Goal: Information Seeking & Learning: Learn about a topic

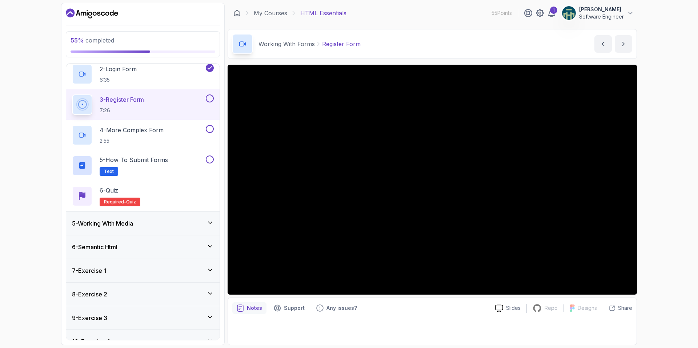
scroll to position [130, 0]
click at [157, 226] on div "5 - Working With Media" at bounding box center [143, 222] width 142 height 9
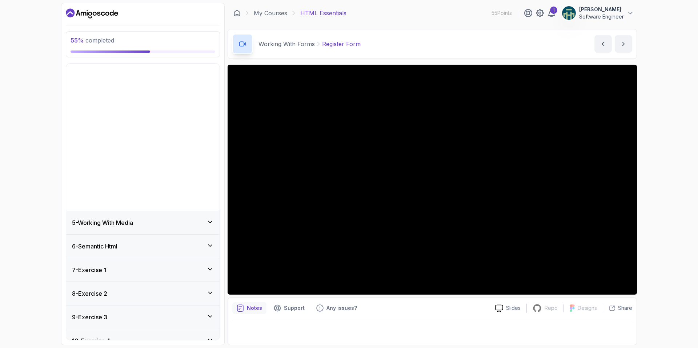
scroll to position [0, 0]
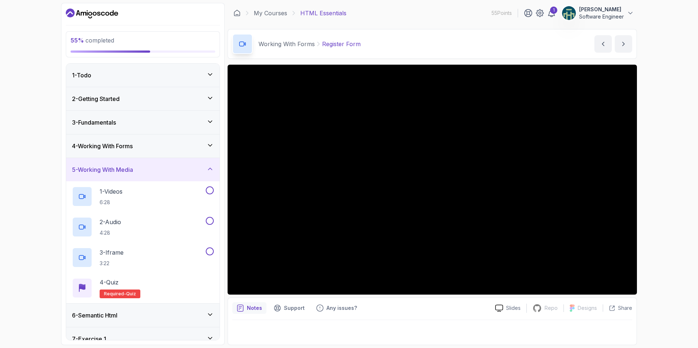
click at [173, 176] on div "5 - Working With Media" at bounding box center [142, 169] width 153 height 23
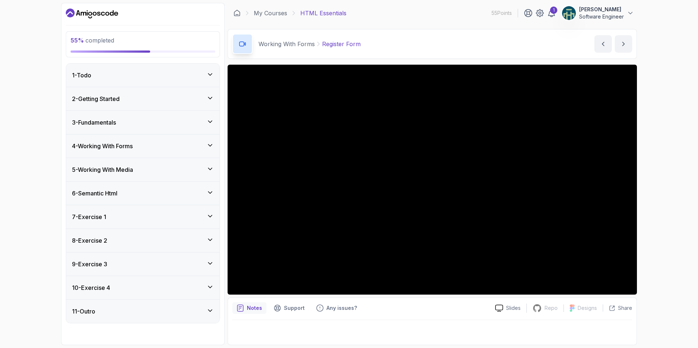
click at [158, 192] on div "6 - Semantic Html" at bounding box center [143, 193] width 142 height 9
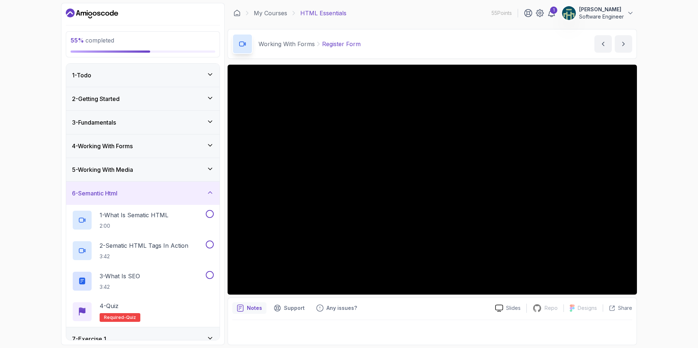
click at [158, 194] on div "6 - Semantic Html" at bounding box center [143, 193] width 142 height 9
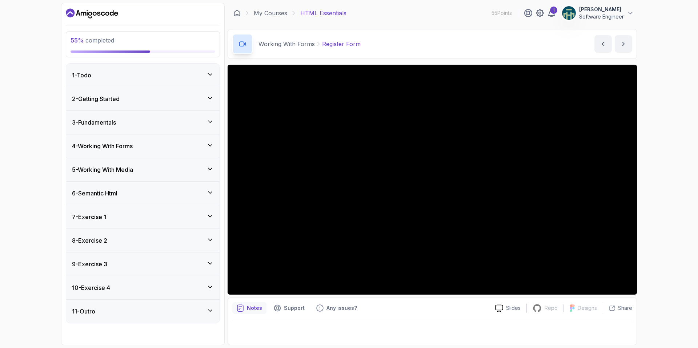
click at [150, 215] on div "7 - Exercise 1" at bounding box center [143, 217] width 142 height 9
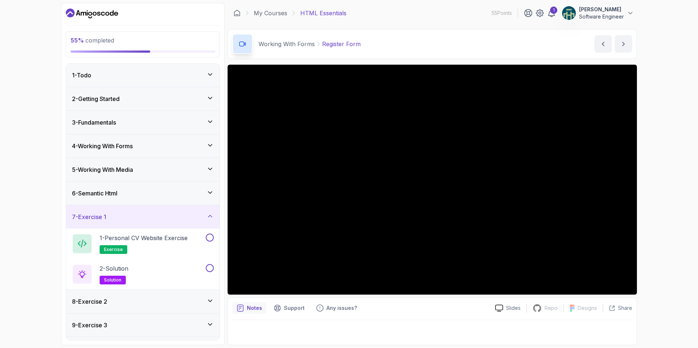
click at [151, 214] on div "7 - Exercise 1" at bounding box center [143, 217] width 142 height 9
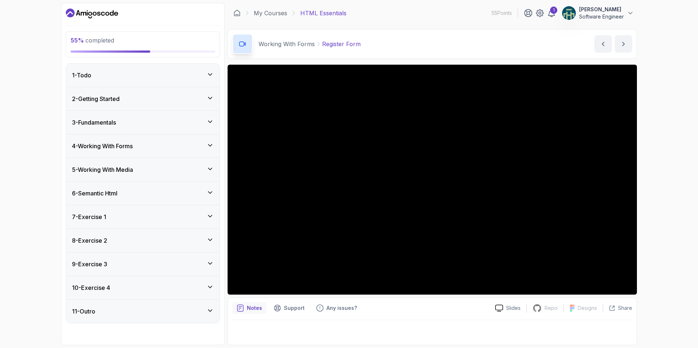
click at [172, 245] on div "8 - Exercise 2" at bounding box center [143, 240] width 142 height 9
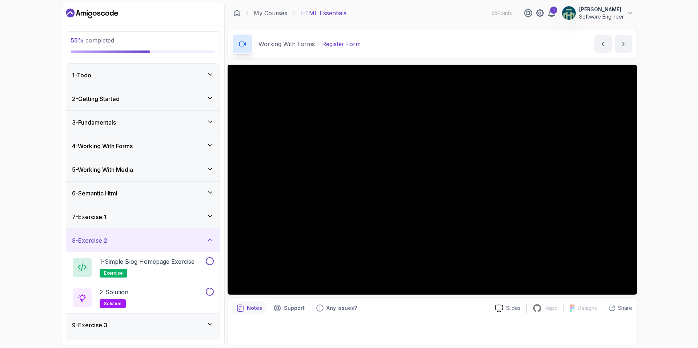
click at [172, 245] on div "8 - Exercise 2" at bounding box center [143, 240] width 142 height 9
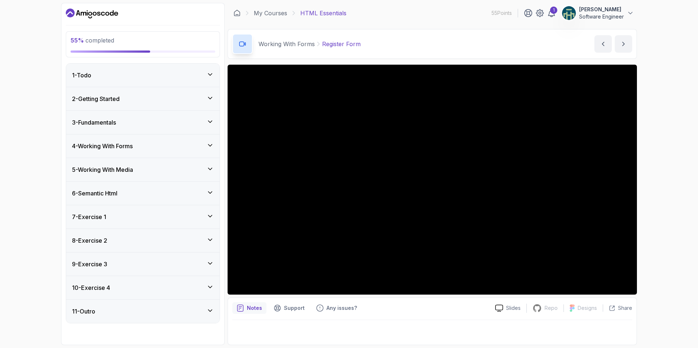
click at [162, 267] on div "9 - Exercise 3" at bounding box center [143, 264] width 142 height 9
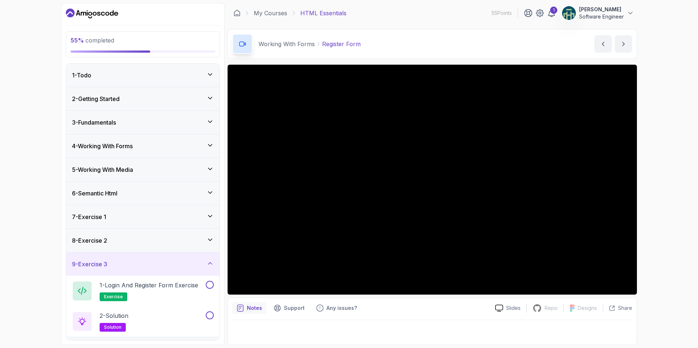
click at [162, 267] on div "9 - Exercise 3" at bounding box center [143, 264] width 142 height 9
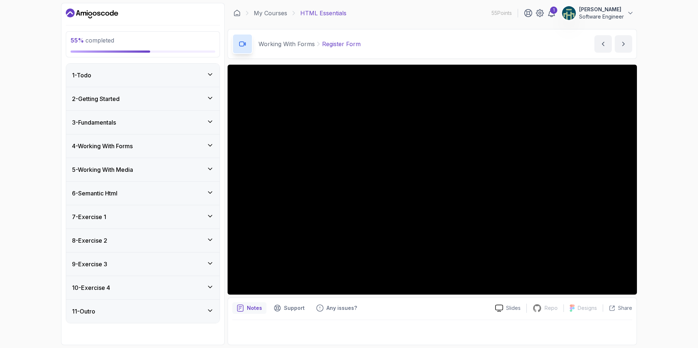
click at [146, 147] on div "4 - Working With Forms" at bounding box center [143, 146] width 142 height 9
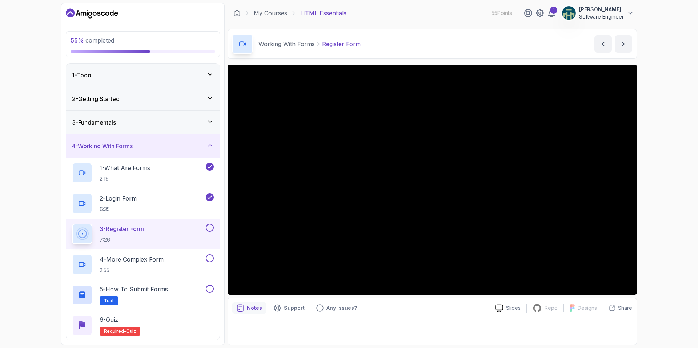
click at [66, 134] on button "4 - Working With Forms" at bounding box center [142, 145] width 153 height 23
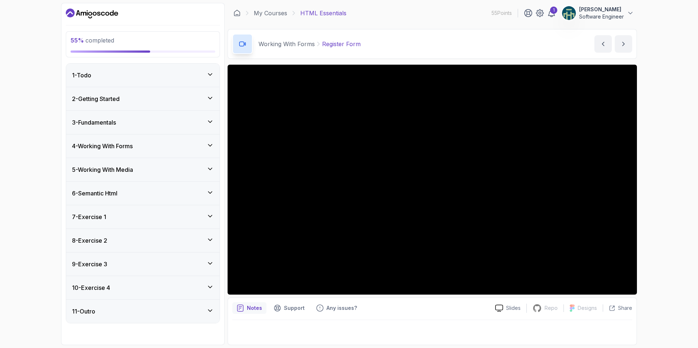
click at [153, 135] on div "4 - Working With Forms" at bounding box center [142, 145] width 153 height 23
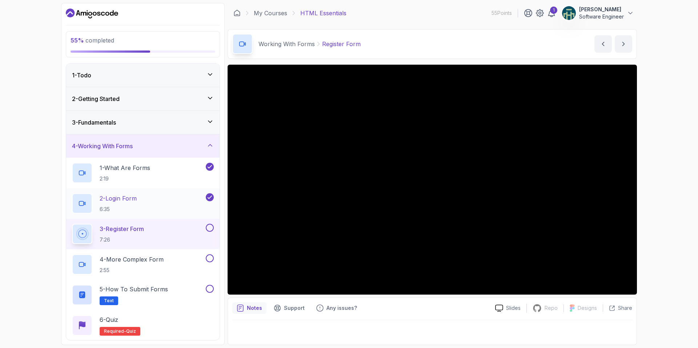
click at [155, 201] on div "2 - Login Form 6:35" at bounding box center [138, 203] width 132 height 20
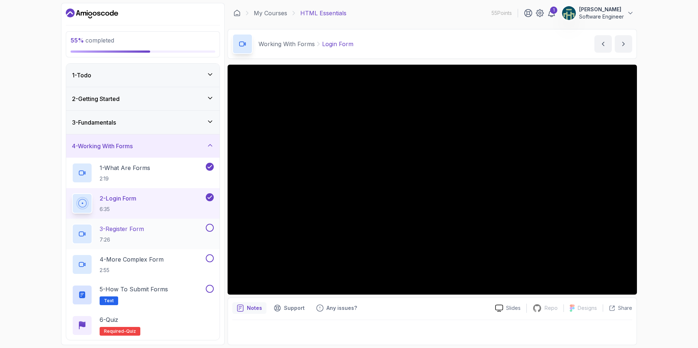
click at [132, 239] on p "7:26" at bounding box center [122, 239] width 44 height 7
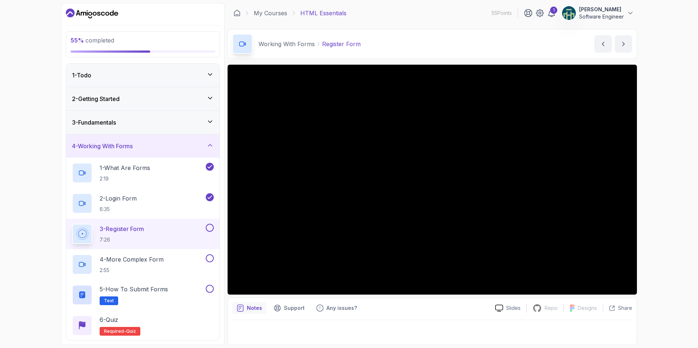
click at [72, 224] on button "3 - Register Form 7:26" at bounding box center [143, 234] width 142 height 20
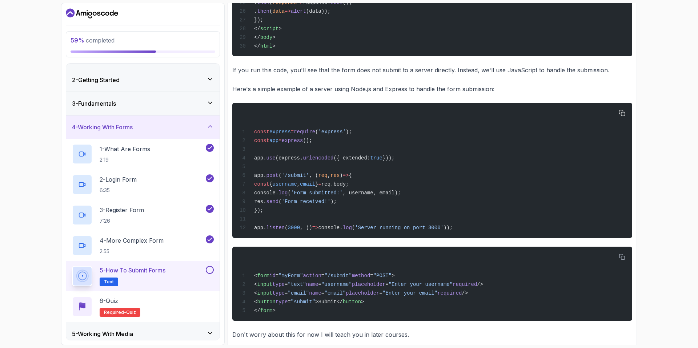
scroll to position [465, 0]
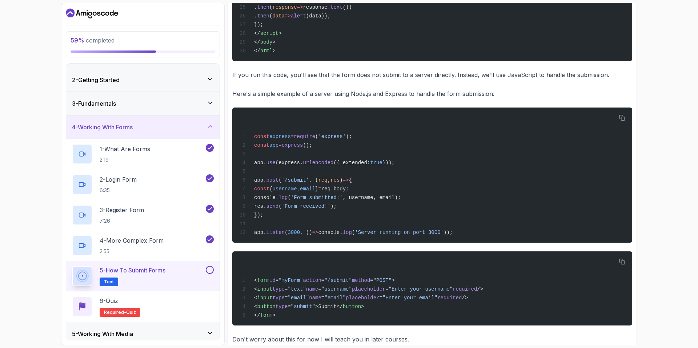
click at [213, 268] on button at bounding box center [210, 270] width 8 height 8
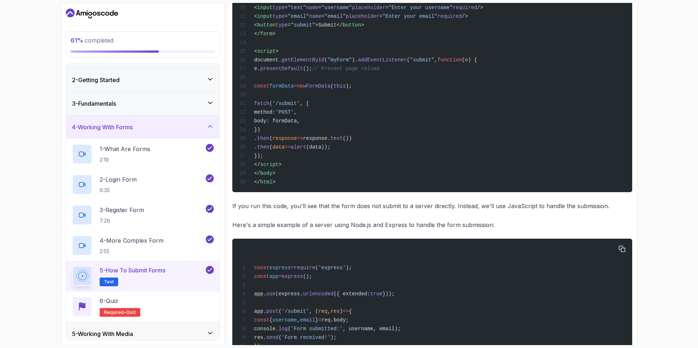
scroll to position [0, 0]
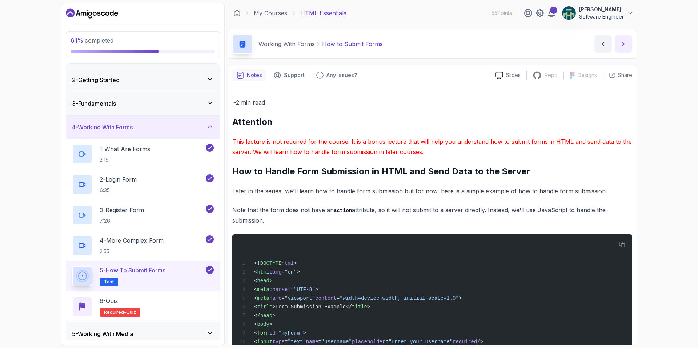
click at [626, 48] on button "next content" at bounding box center [622, 43] width 17 height 17
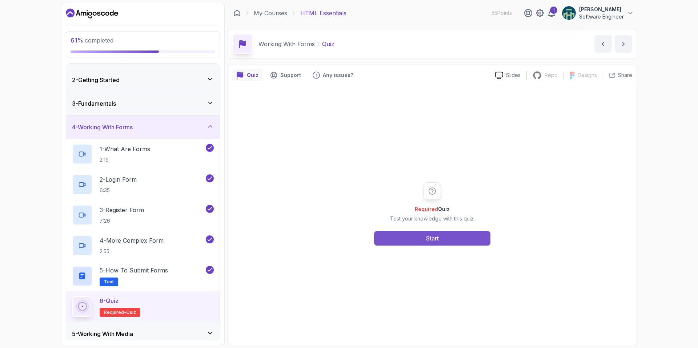
click at [430, 237] on div "Start" at bounding box center [432, 238] width 13 height 9
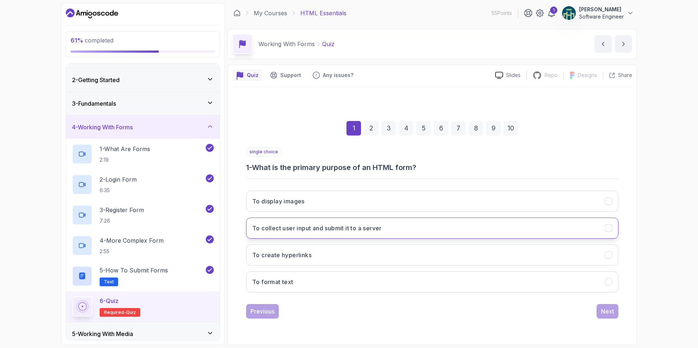
click at [606, 228] on icon "To collect user input and submit it to a server" at bounding box center [608, 228] width 7 height 7
click at [605, 304] on button "Next" at bounding box center [607, 311] width 22 height 15
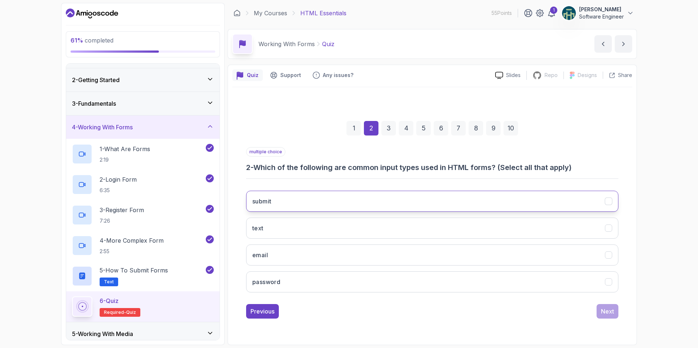
click at [608, 199] on icon "submit" at bounding box center [608, 201] width 7 height 7
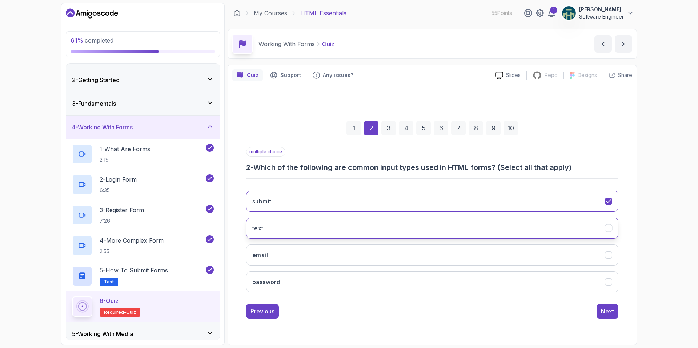
click at [609, 228] on icon "text" at bounding box center [608, 228] width 4 height 3
click at [610, 254] on icon "email" at bounding box center [608, 255] width 4 height 3
click at [609, 285] on icon "password" at bounding box center [608, 281] width 7 height 7
click at [608, 309] on div "Next" at bounding box center [607, 311] width 13 height 9
click at [612, 228] on button "name" at bounding box center [432, 228] width 372 height 21
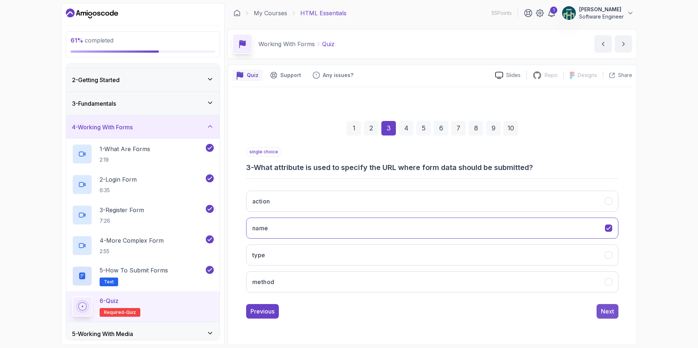
click at [601, 312] on div "Next" at bounding box center [607, 311] width 13 height 9
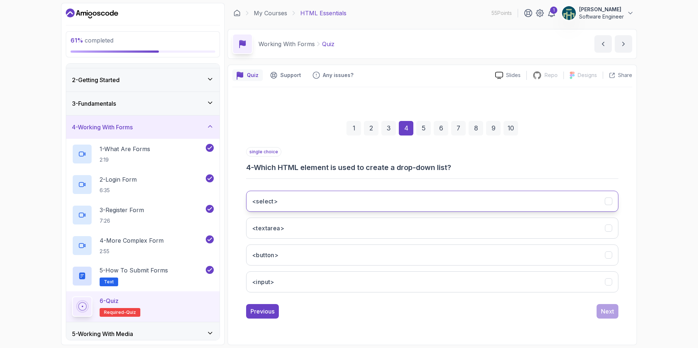
click at [601, 199] on button "<select>" at bounding box center [432, 201] width 372 height 21
click at [609, 308] on div "Next" at bounding box center [607, 311] width 13 height 9
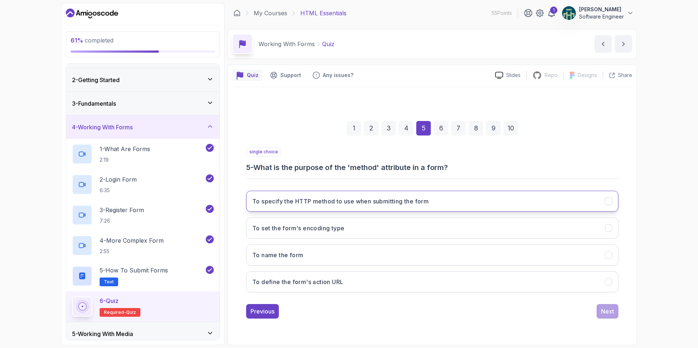
click at [607, 198] on icon "To specify the HTTP method to use when submitting the form" at bounding box center [608, 201] width 7 height 7
click at [610, 314] on div "Next" at bounding box center [607, 311] width 13 height 9
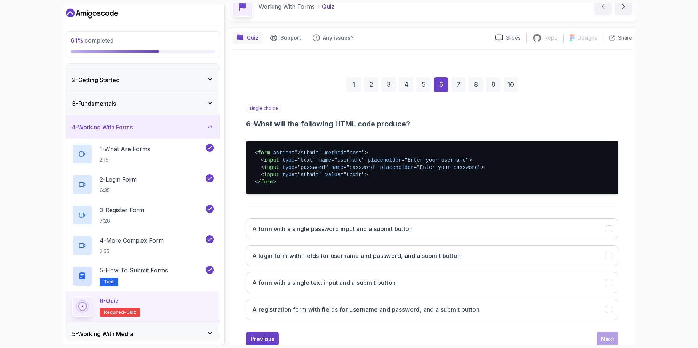
scroll to position [45, 0]
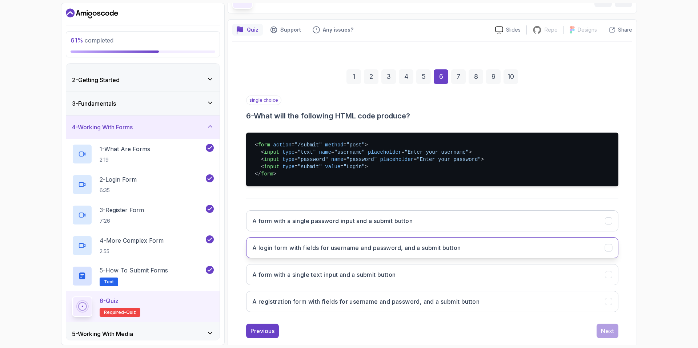
click at [343, 248] on h3 "A login form with fields for username and password, and a submit button" at bounding box center [356, 247] width 208 height 9
click at [601, 334] on div "Next" at bounding box center [607, 331] width 13 height 9
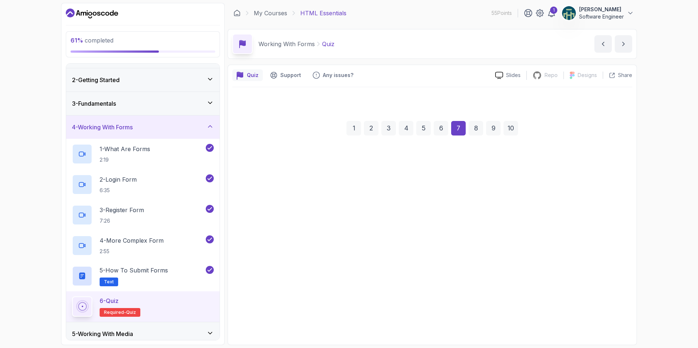
scroll to position [0, 0]
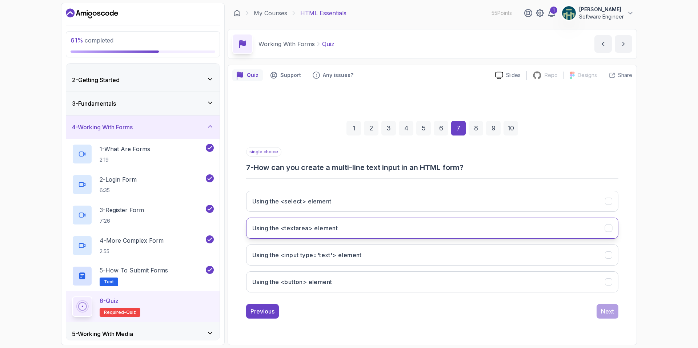
click at [605, 226] on icon "Using the <textarea> element" at bounding box center [608, 228] width 7 height 7
click at [611, 314] on div "Next" at bounding box center [607, 311] width 13 height 9
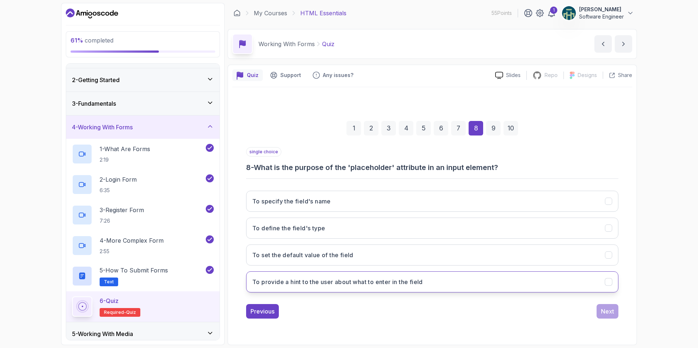
click at [608, 283] on icon "To provide a hint to the user about what to enter in the field" at bounding box center [608, 281] width 7 height 7
click at [613, 309] on div "Next" at bounding box center [607, 311] width 13 height 9
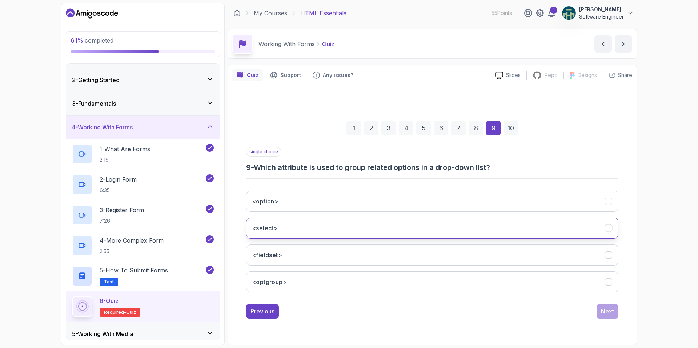
click at [612, 229] on div "<select>" at bounding box center [609, 228] width 8 height 8
click at [609, 312] on div "Next" at bounding box center [607, 311] width 13 height 9
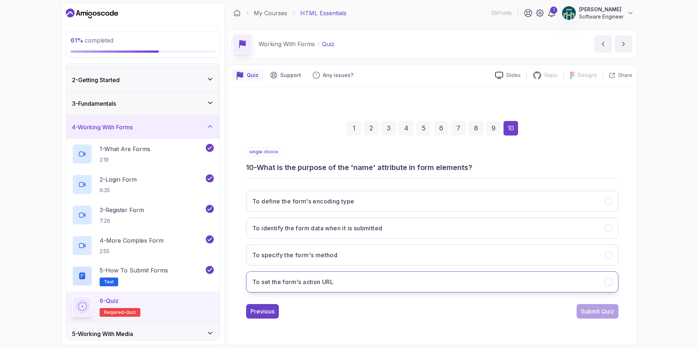
click at [612, 279] on div "To set the form's action URL" at bounding box center [609, 282] width 8 height 8
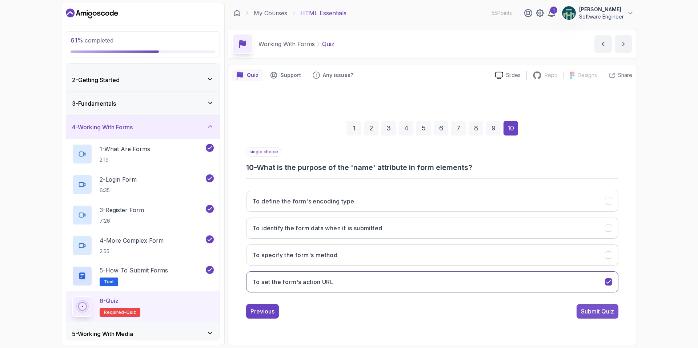
click at [604, 312] on div "Submit Quiz" at bounding box center [597, 311] width 33 height 9
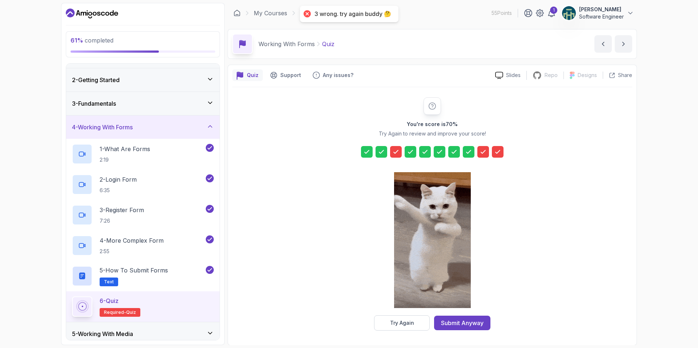
click at [395, 154] on icon at bounding box center [395, 151] width 7 height 7
click at [404, 319] on div "Try Again" at bounding box center [402, 322] width 24 height 7
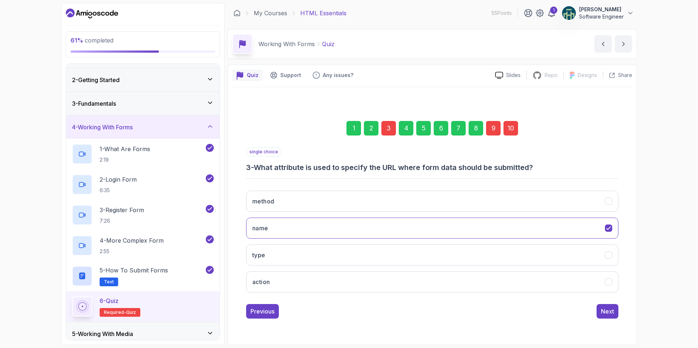
click at [390, 133] on div "3" at bounding box center [388, 128] width 15 height 15
click at [608, 282] on icon "action" at bounding box center [608, 281] width 7 height 7
click at [497, 130] on div "9" at bounding box center [493, 128] width 15 height 15
click at [610, 229] on icon "<optgroup>" at bounding box center [608, 228] width 7 height 7
click at [508, 127] on div "10" at bounding box center [510, 128] width 15 height 15
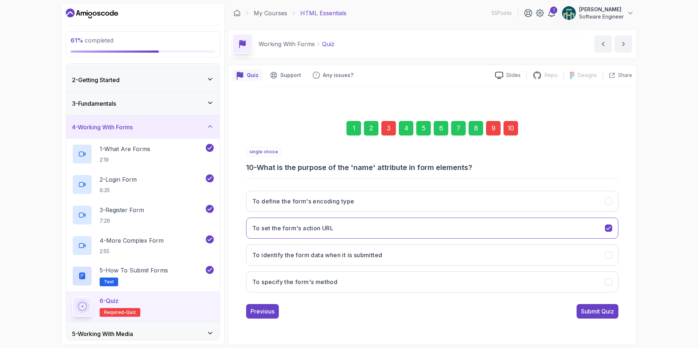
click at [387, 123] on div "3" at bounding box center [388, 128] width 15 height 15
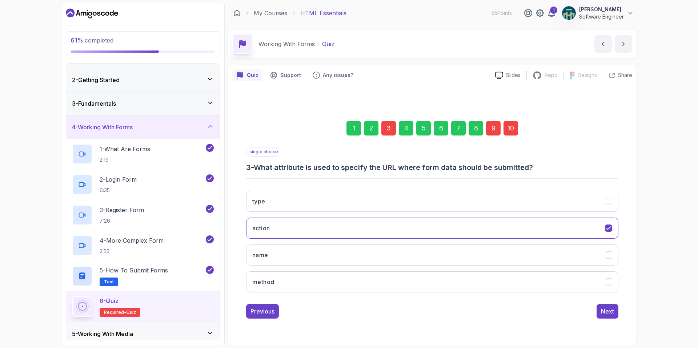
click at [515, 128] on div "10" at bounding box center [510, 128] width 15 height 15
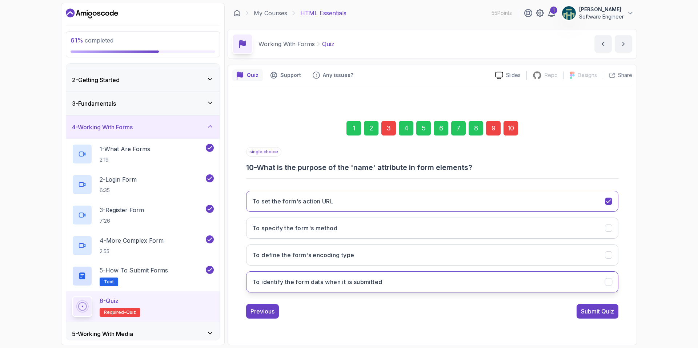
click at [606, 281] on icon "To identify the form data when it is submitted" at bounding box center [608, 281] width 7 height 7
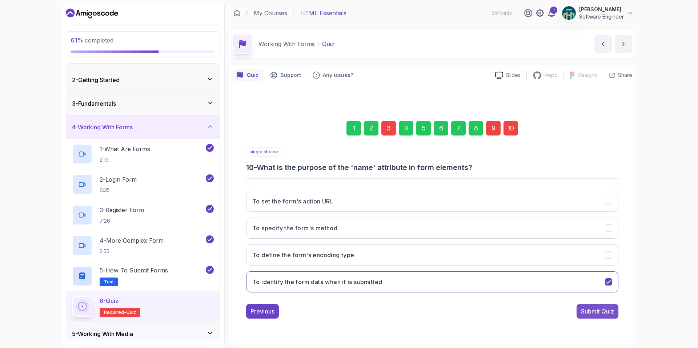
click at [604, 309] on div "Submit Quiz" at bounding box center [597, 311] width 33 height 9
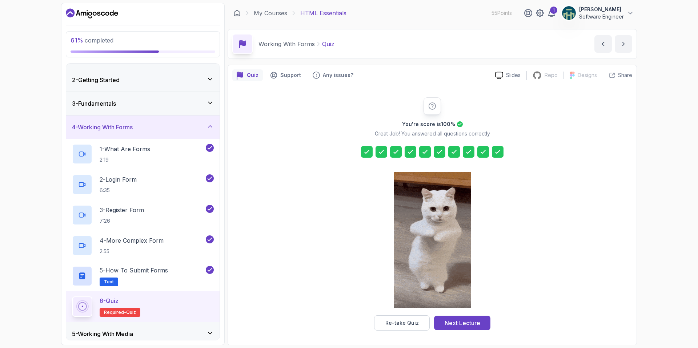
click at [399, 156] on div at bounding box center [396, 152] width 12 height 12
click at [413, 324] on div "Re-take Quiz" at bounding box center [401, 322] width 33 height 7
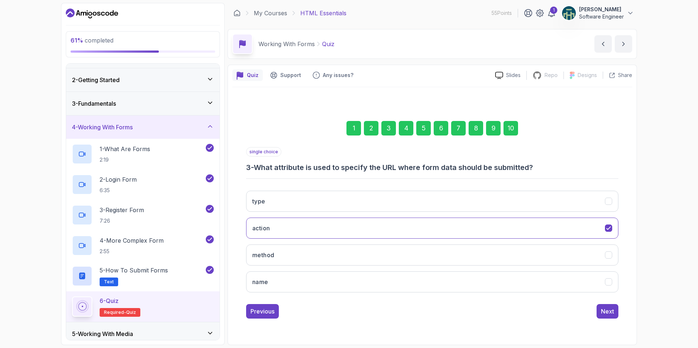
click at [393, 128] on div "3" at bounding box center [388, 128] width 15 height 15
click at [386, 129] on div "3" at bounding box center [388, 128] width 15 height 15
click at [603, 311] on div "Next" at bounding box center [607, 311] width 13 height 9
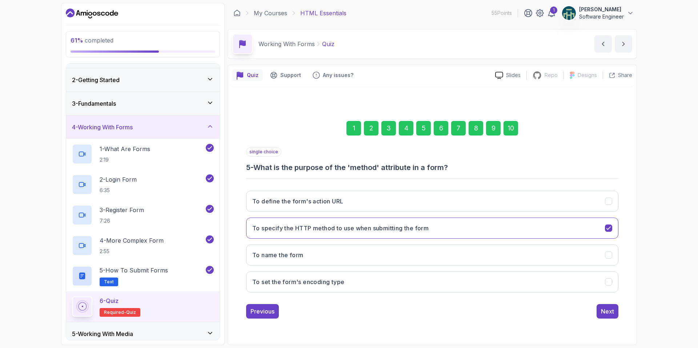
click at [603, 311] on div "Next" at bounding box center [607, 311] width 13 height 9
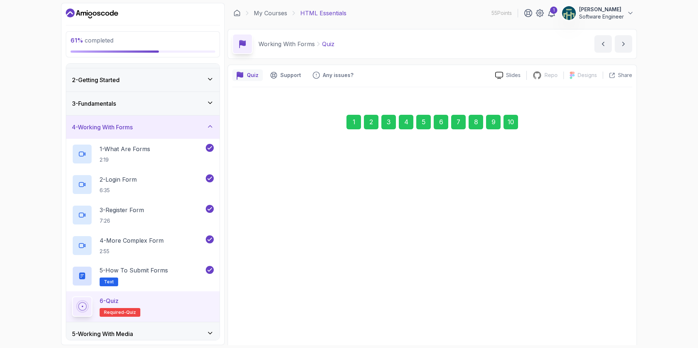
click at [603, 311] on button "A form with a single text input and a submit button" at bounding box center [432, 320] width 372 height 21
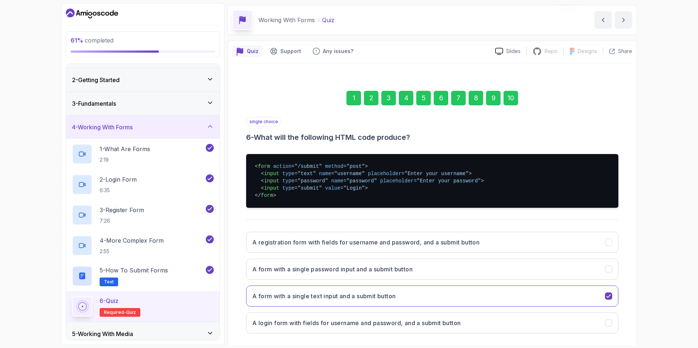
scroll to position [34, 0]
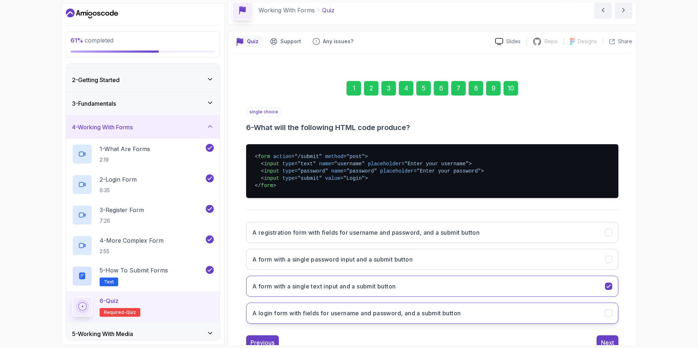
click at [609, 310] on div "A login form with fields for username and password, and a submit button" at bounding box center [609, 314] width 8 height 8
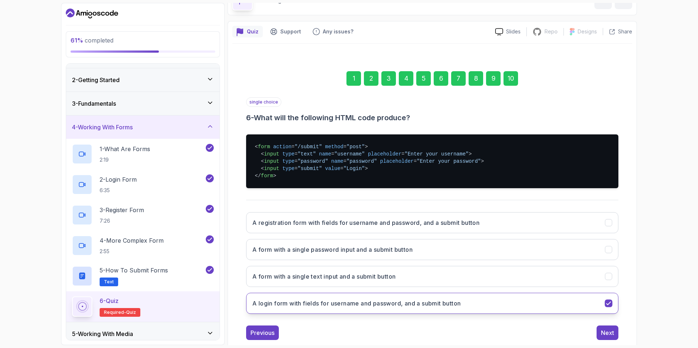
scroll to position [55, 0]
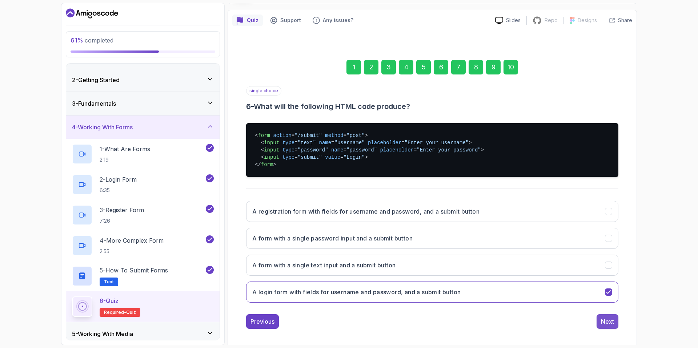
click at [607, 322] on div "Next" at bounding box center [607, 321] width 13 height 9
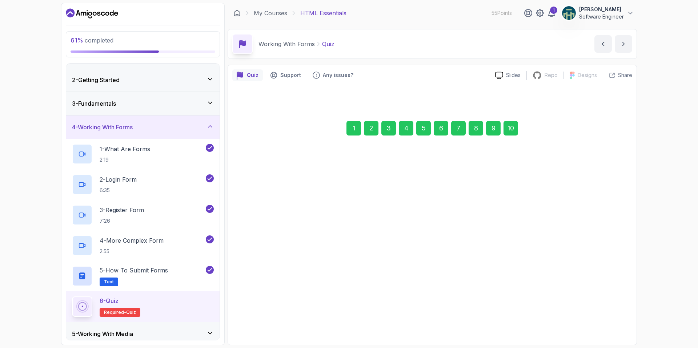
scroll to position [0, 0]
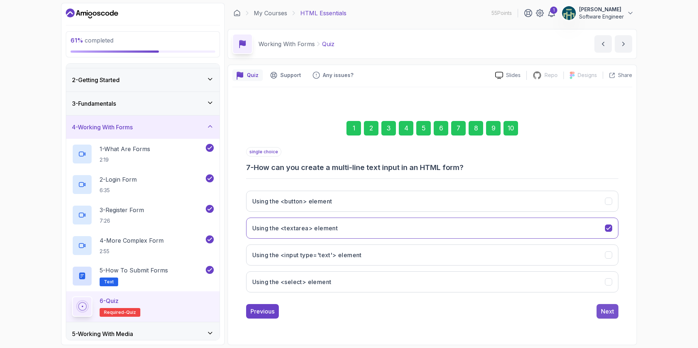
click at [606, 308] on div "Next" at bounding box center [607, 311] width 13 height 9
click at [606, 309] on div "Next" at bounding box center [607, 311] width 13 height 9
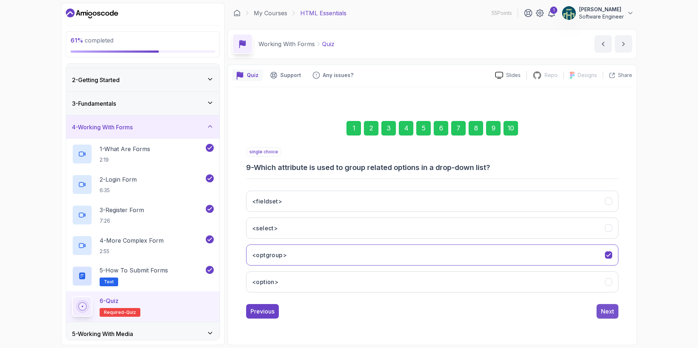
click at [606, 311] on div "Next" at bounding box center [607, 311] width 13 height 9
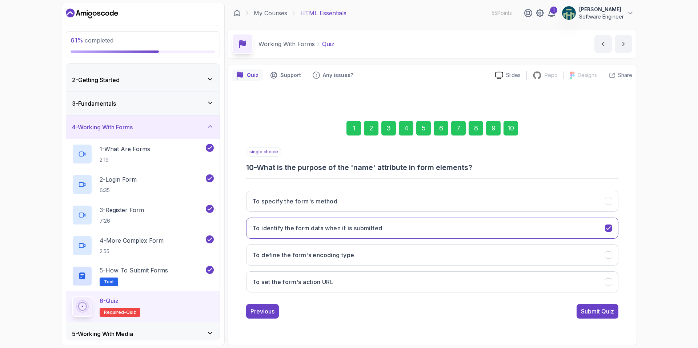
click at [606, 311] on div "Submit Quiz" at bounding box center [597, 311] width 33 height 9
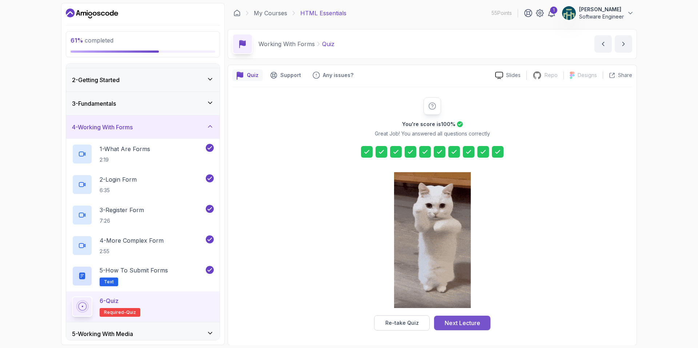
click at [460, 320] on div "Next Lecture" at bounding box center [462, 323] width 36 height 9
